Goal: Transaction & Acquisition: Subscribe to service/newsletter

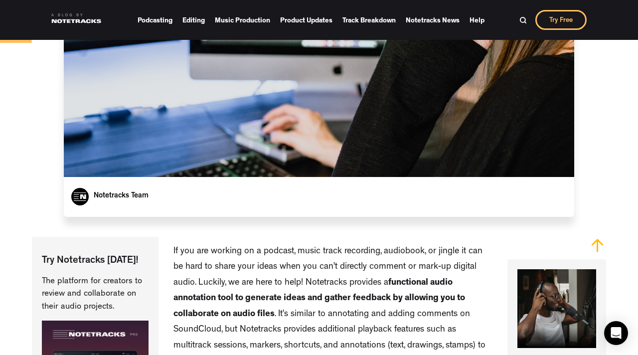
scroll to position [288, 0]
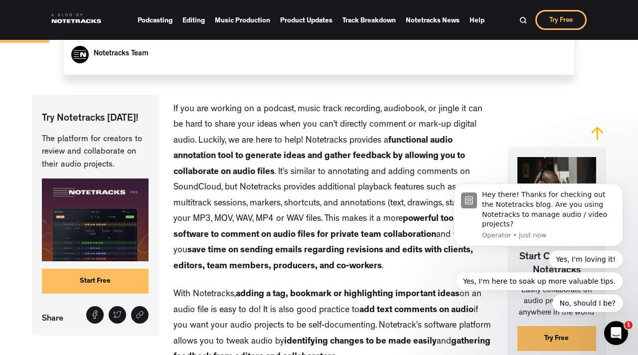
scroll to position [441, 0]
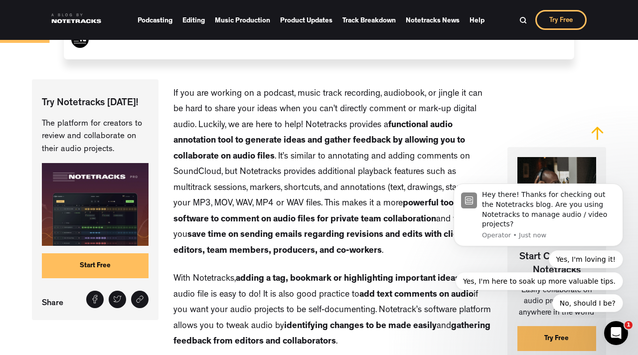
click at [108, 264] on link "Start Free" at bounding box center [95, 265] width 107 height 25
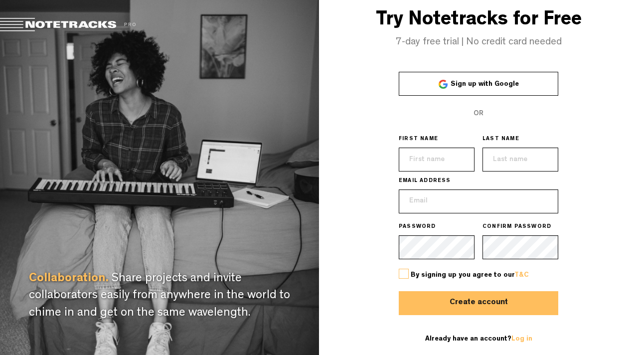
click at [473, 80] on link "Sign up with Google" at bounding box center [479, 84] width 160 height 24
